Goal: Check status: Check status

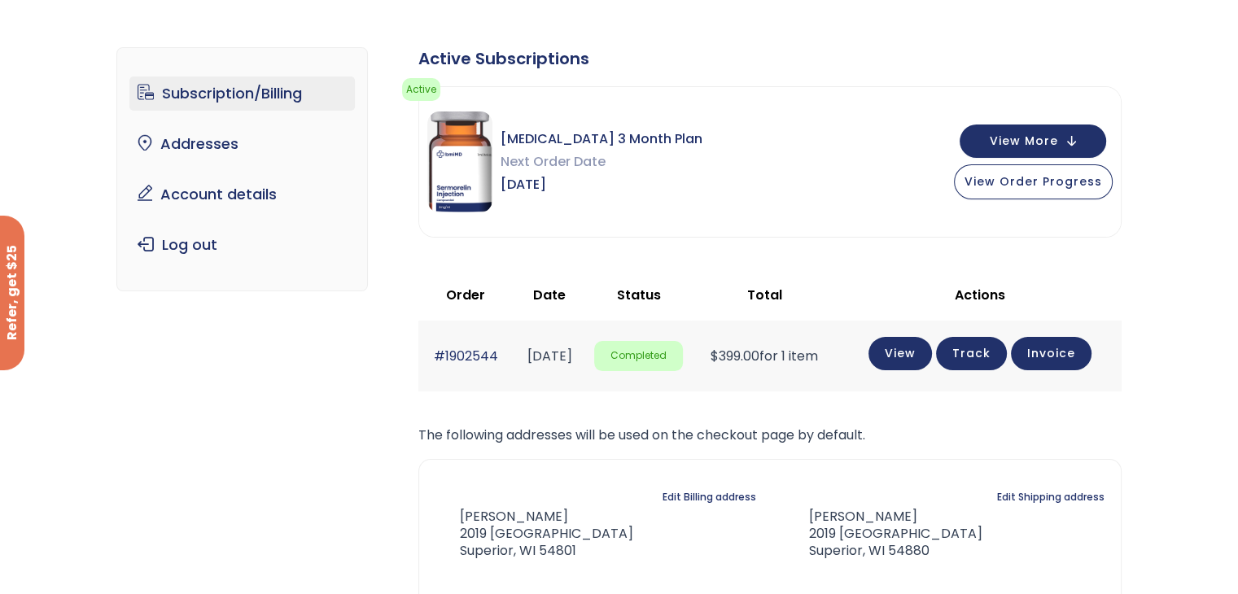
scroll to position [81, 0]
click at [916, 352] on link "View" at bounding box center [899, 351] width 63 height 33
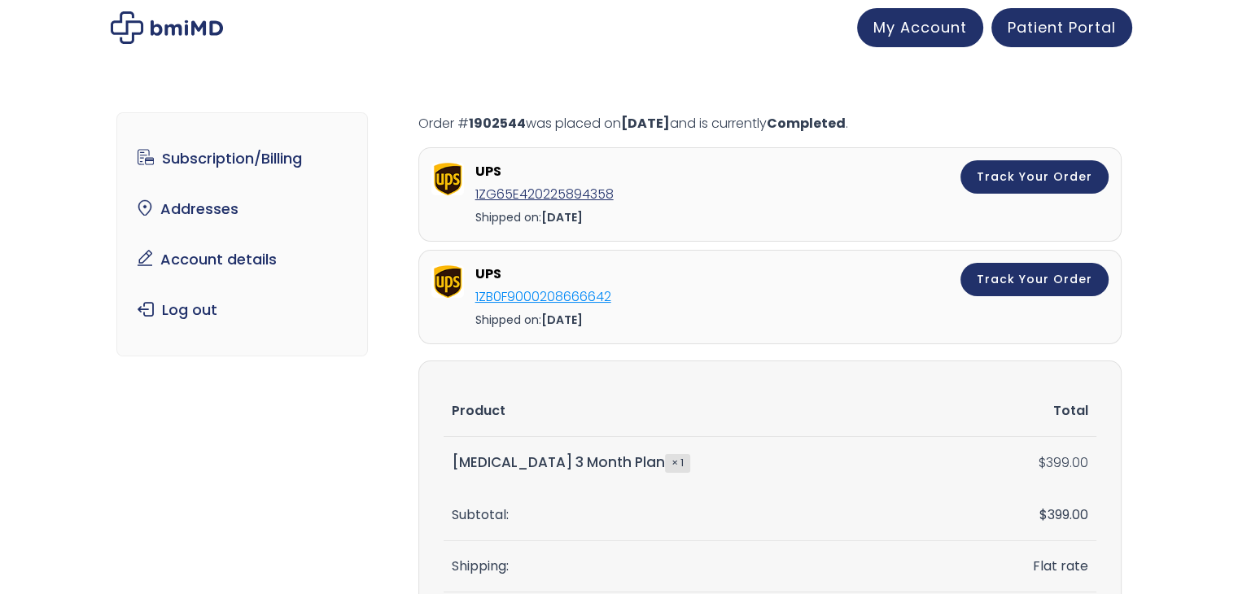
click at [552, 295] on link "1ZB0F9000208666642" at bounding box center [543, 296] width 136 height 19
click at [227, 160] on link "Subscription/Billing" at bounding box center [241, 159] width 225 height 34
